Goal: Information Seeking & Learning: Check status

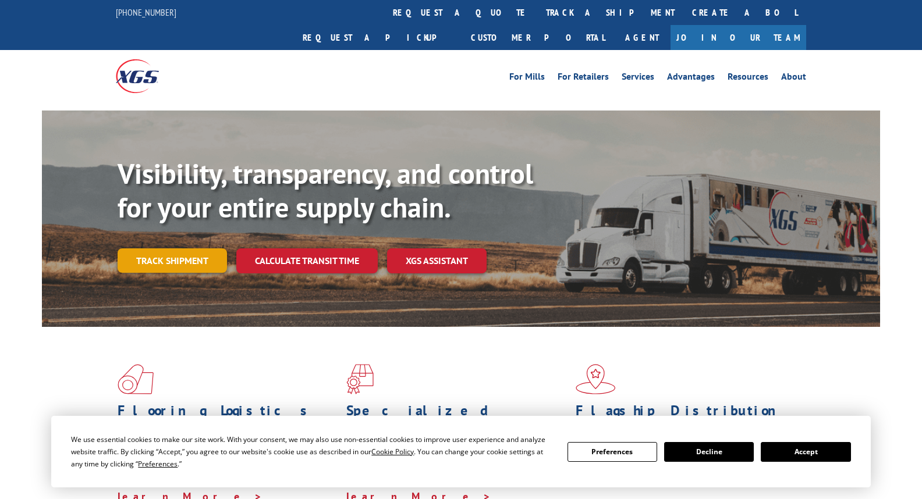
click at [199, 249] on link "Track shipment" at bounding box center [172, 261] width 109 height 24
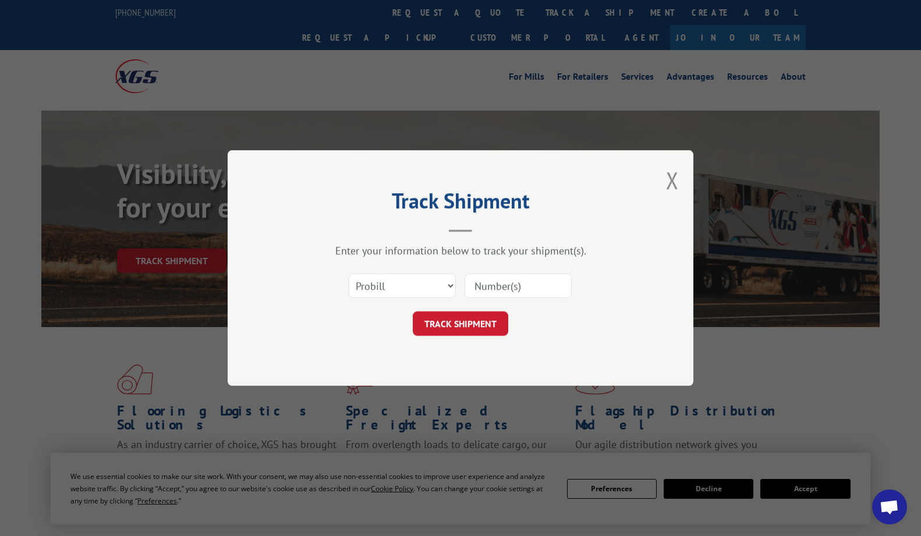
click at [512, 287] on input at bounding box center [518, 286] width 107 height 24
click at [413, 311] on button "TRACK SHIPMENT" at bounding box center [460, 323] width 95 height 24
click at [512, 287] on input at bounding box center [518, 286] width 107 height 24
type input "244328"
click button "TRACK SHIPMENT" at bounding box center [460, 323] width 95 height 24
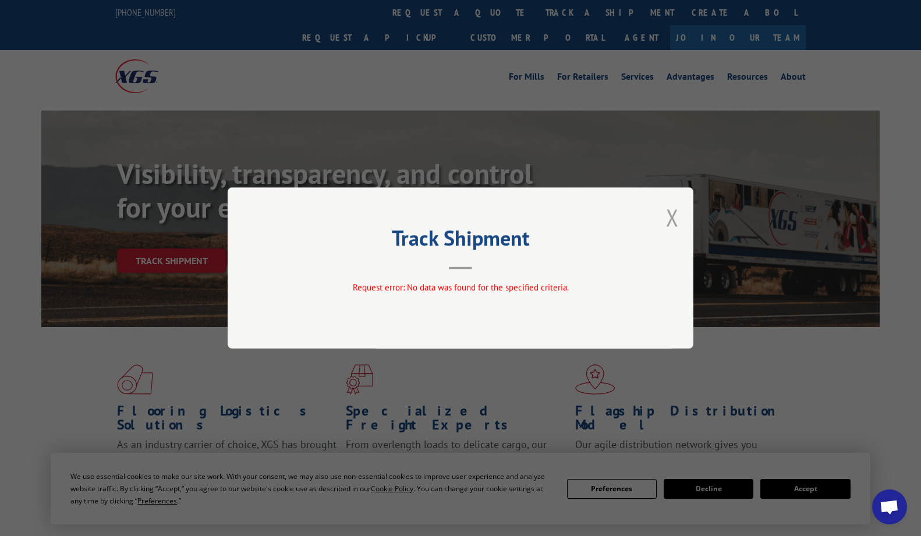
click at [672, 217] on button "Close modal" at bounding box center [672, 217] width 13 height 31
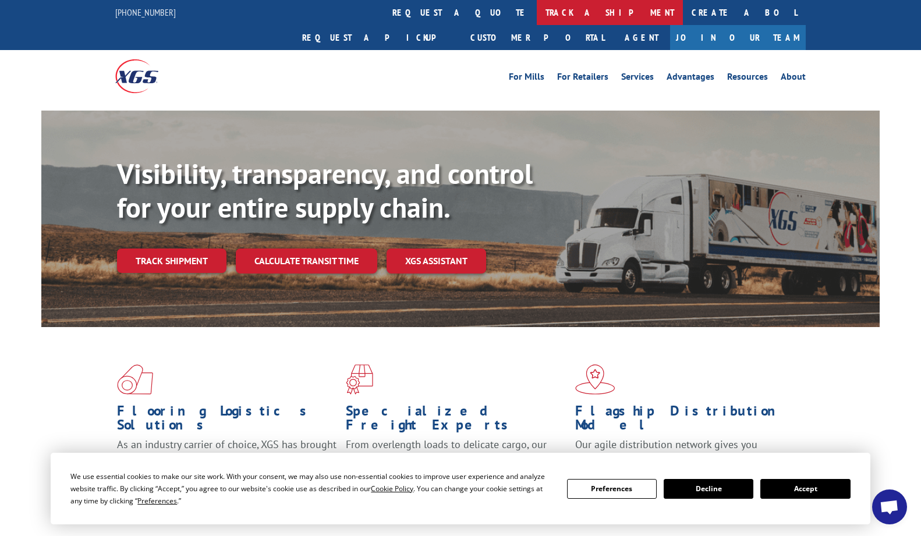
click at [537, 14] on link "track a shipment" at bounding box center [610, 12] width 146 height 25
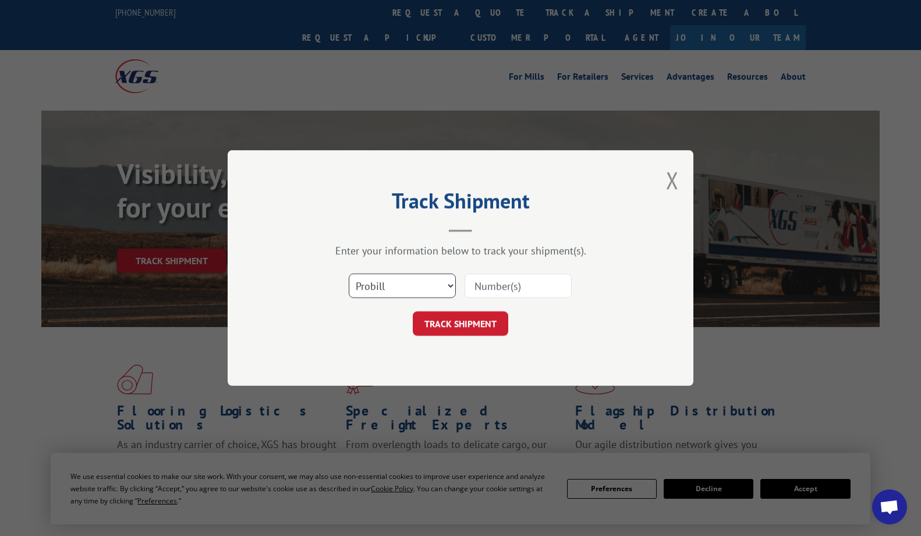
click at [430, 286] on select "Select category... Probill BOL PO" at bounding box center [402, 286] width 107 height 24
select select "bol"
click at [502, 288] on input at bounding box center [518, 286] width 107 height 24
type input "244328"
click at [443, 329] on button "TRACK SHIPMENT" at bounding box center [460, 323] width 95 height 24
